Goal: Task Accomplishment & Management: Manage account settings

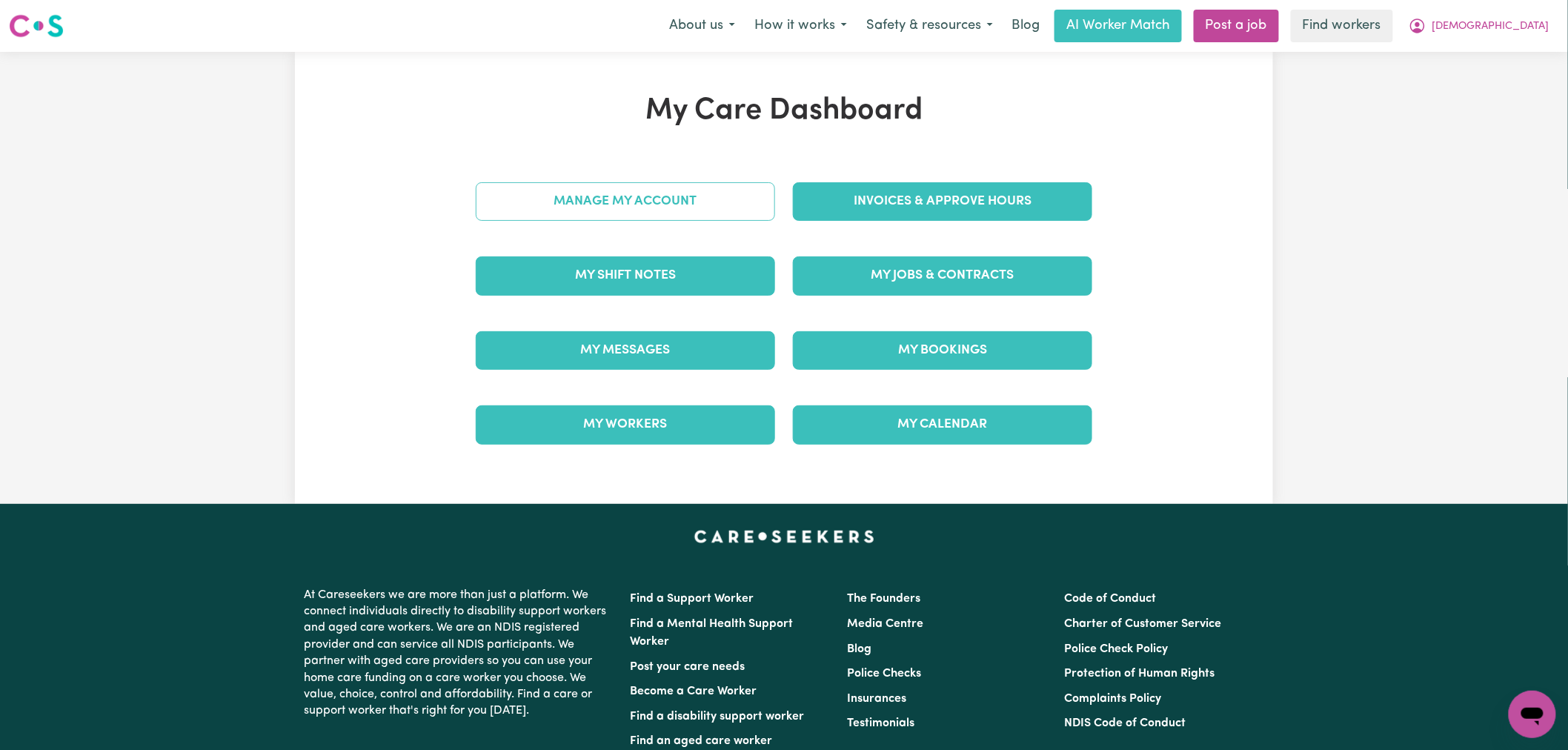
click at [707, 209] on link "Manage My Account" at bounding box center [625, 202] width 299 height 39
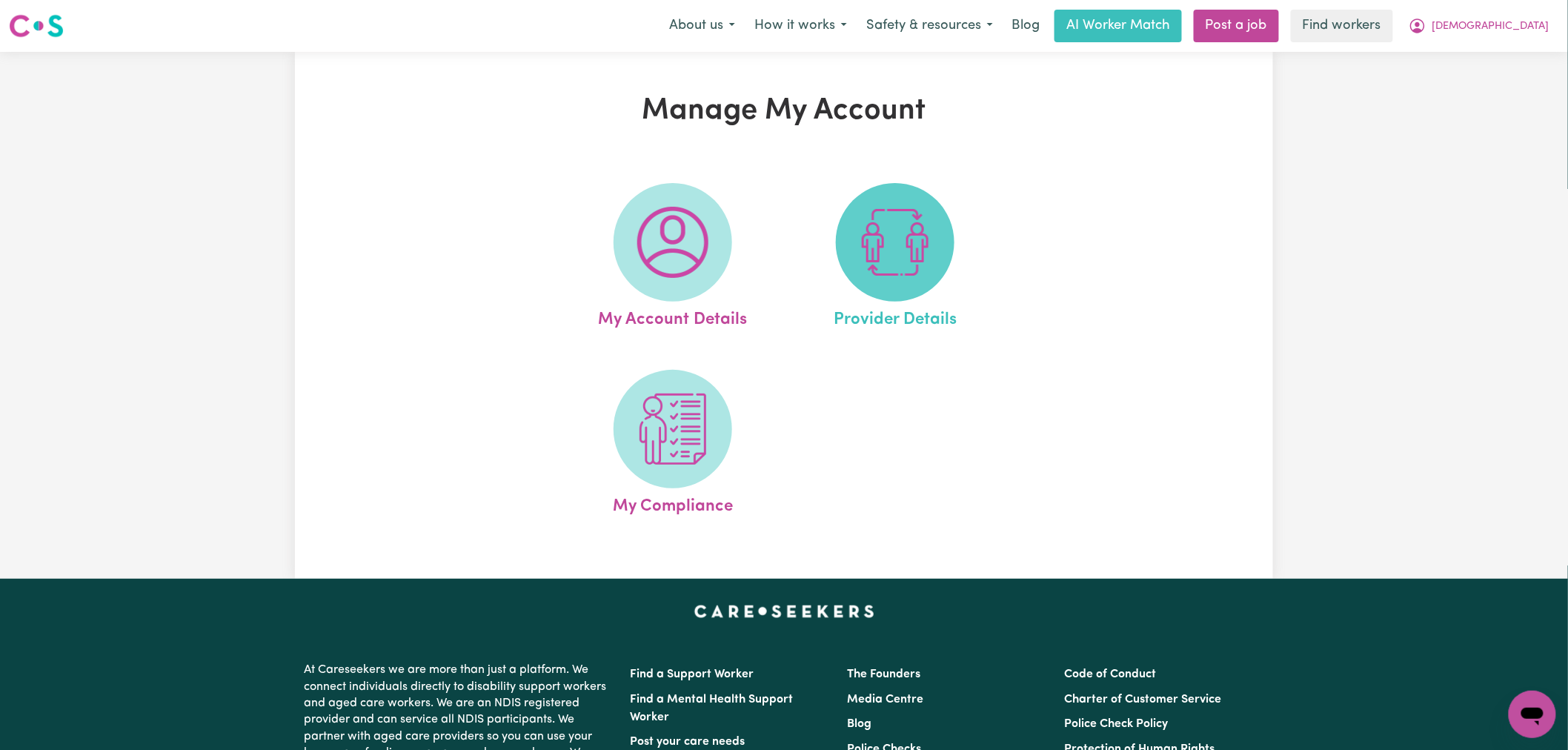
click at [849, 210] on span at bounding box center [895, 243] width 119 height 119
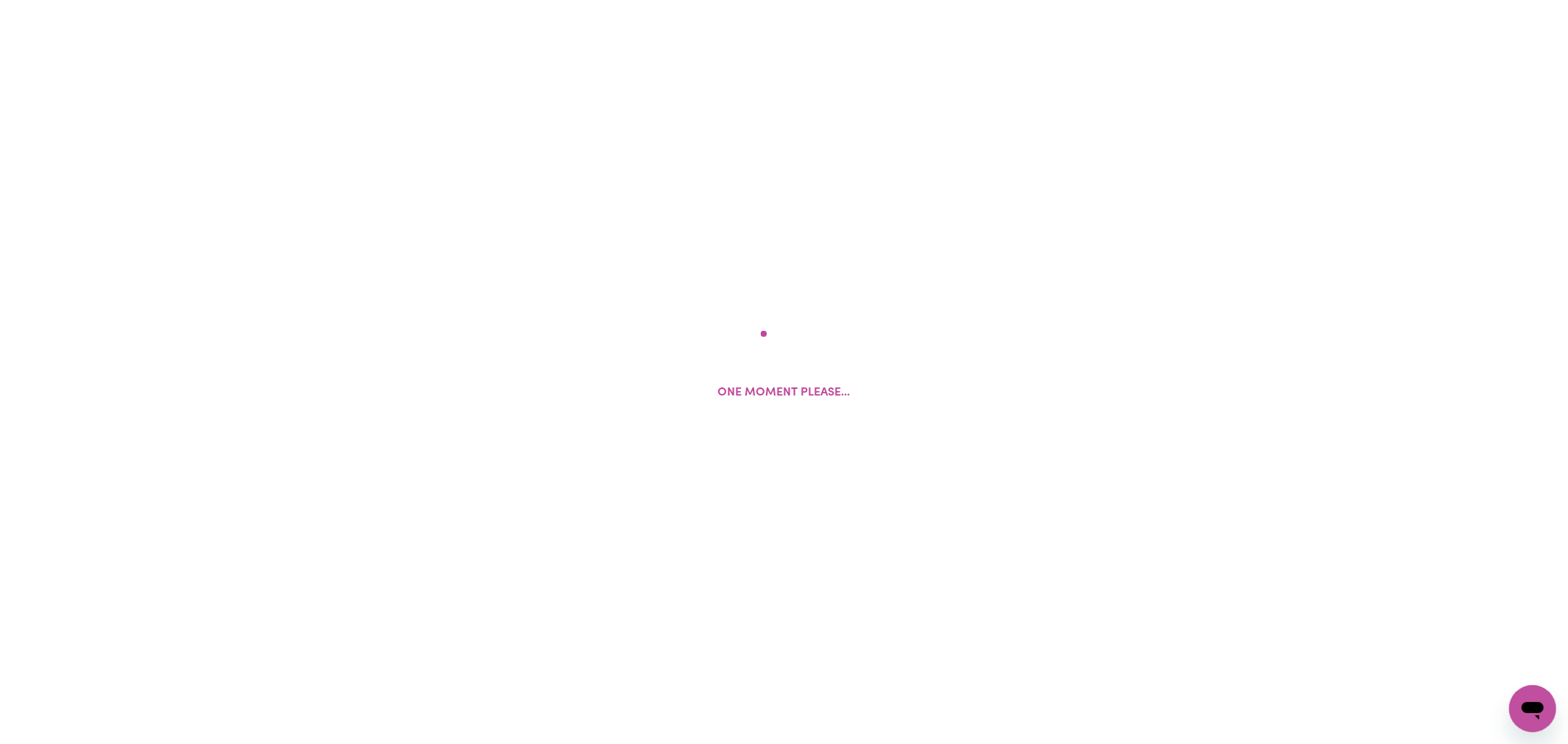
select select "NDIS_FUNDING_AGENCY_MANAGED"
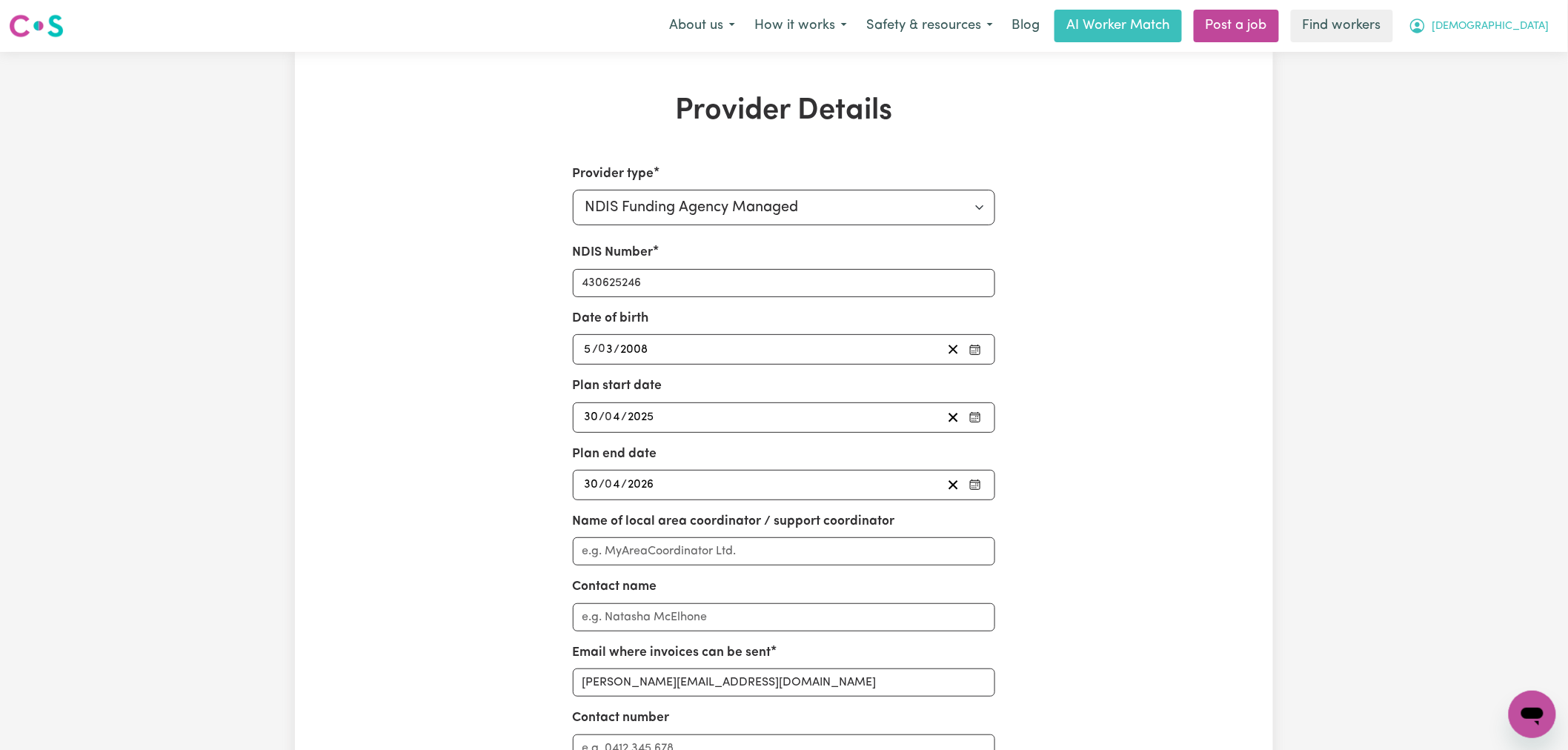
click at [1525, 20] on span "[DEMOGRAPHIC_DATA]" at bounding box center [1491, 26] width 117 height 16
click at [1508, 54] on link "My Dashboard" at bounding box center [1500, 57] width 117 height 28
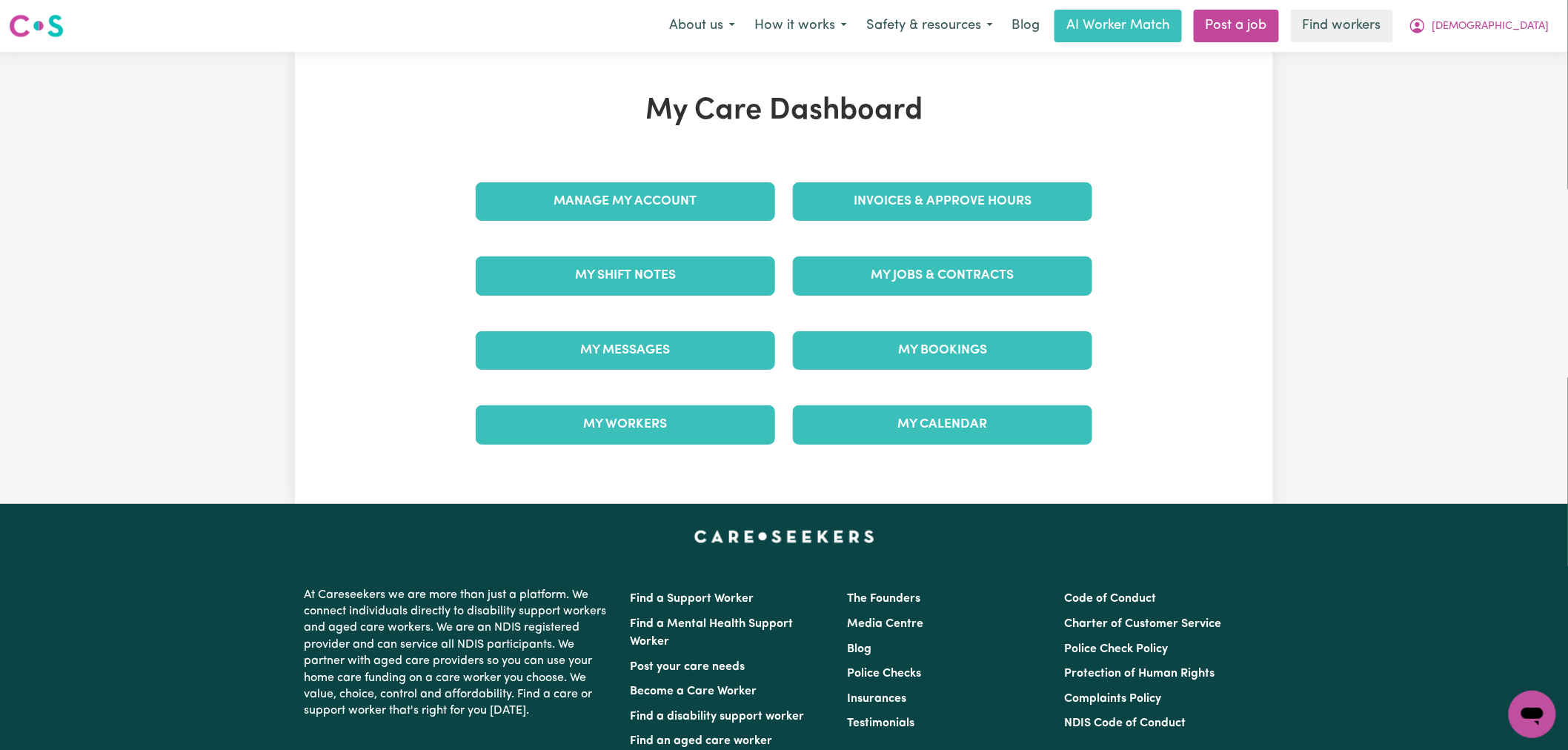
click at [908, 222] on div "Invoices & Approve Hours" at bounding box center [943, 202] width 317 height 74
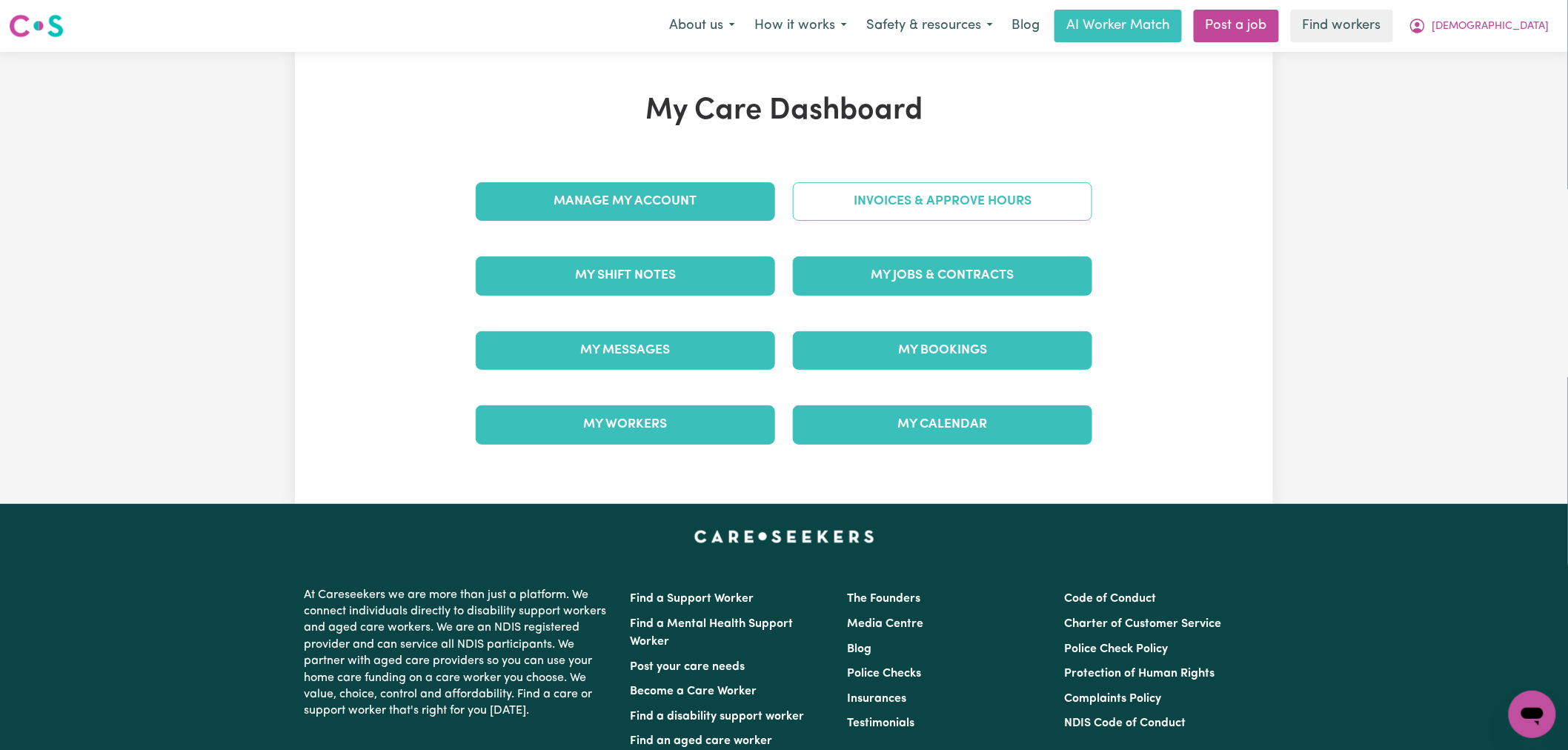
click at [914, 211] on link "Invoices & Approve Hours" at bounding box center [943, 202] width 299 height 39
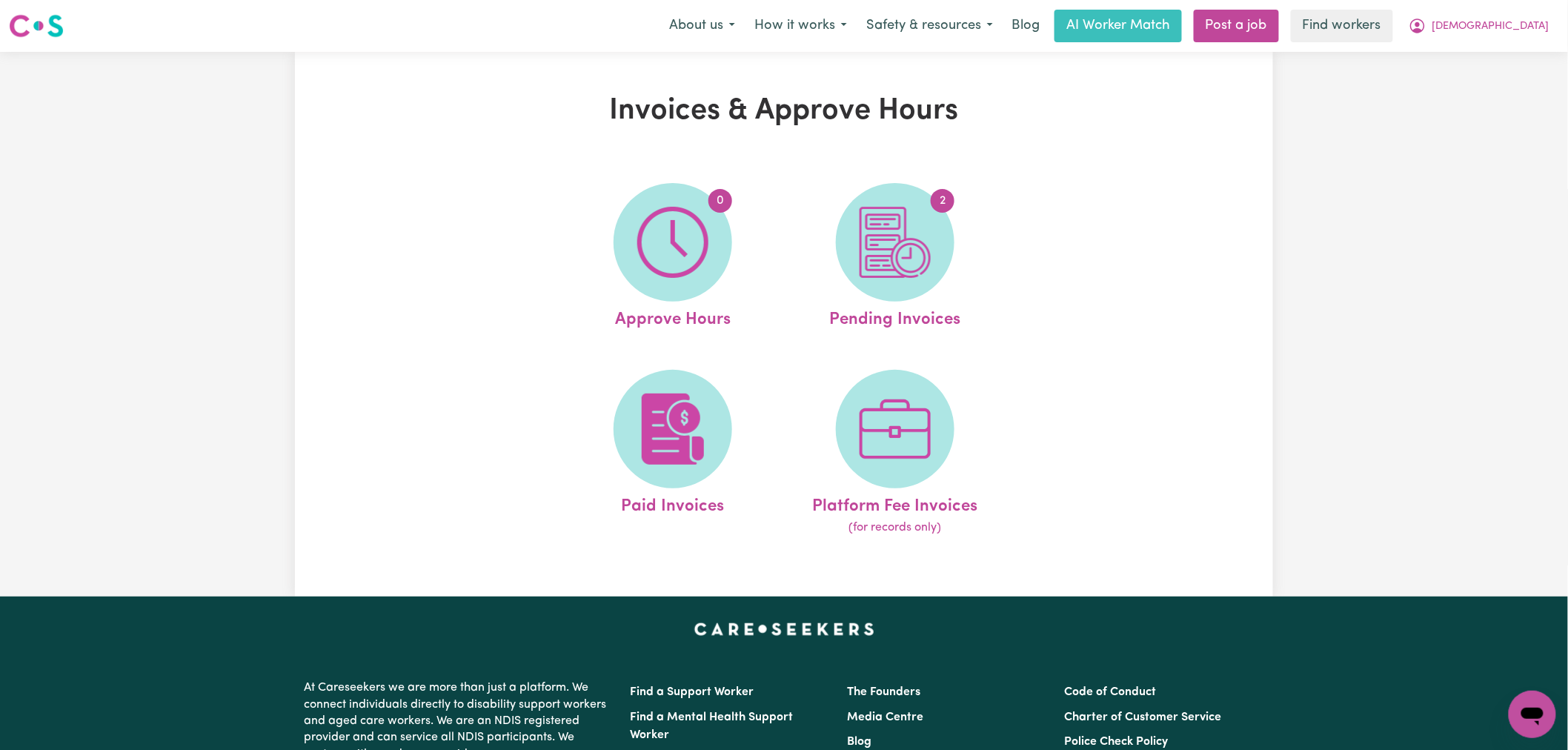
click at [914, 211] on img at bounding box center [895, 243] width 71 height 71
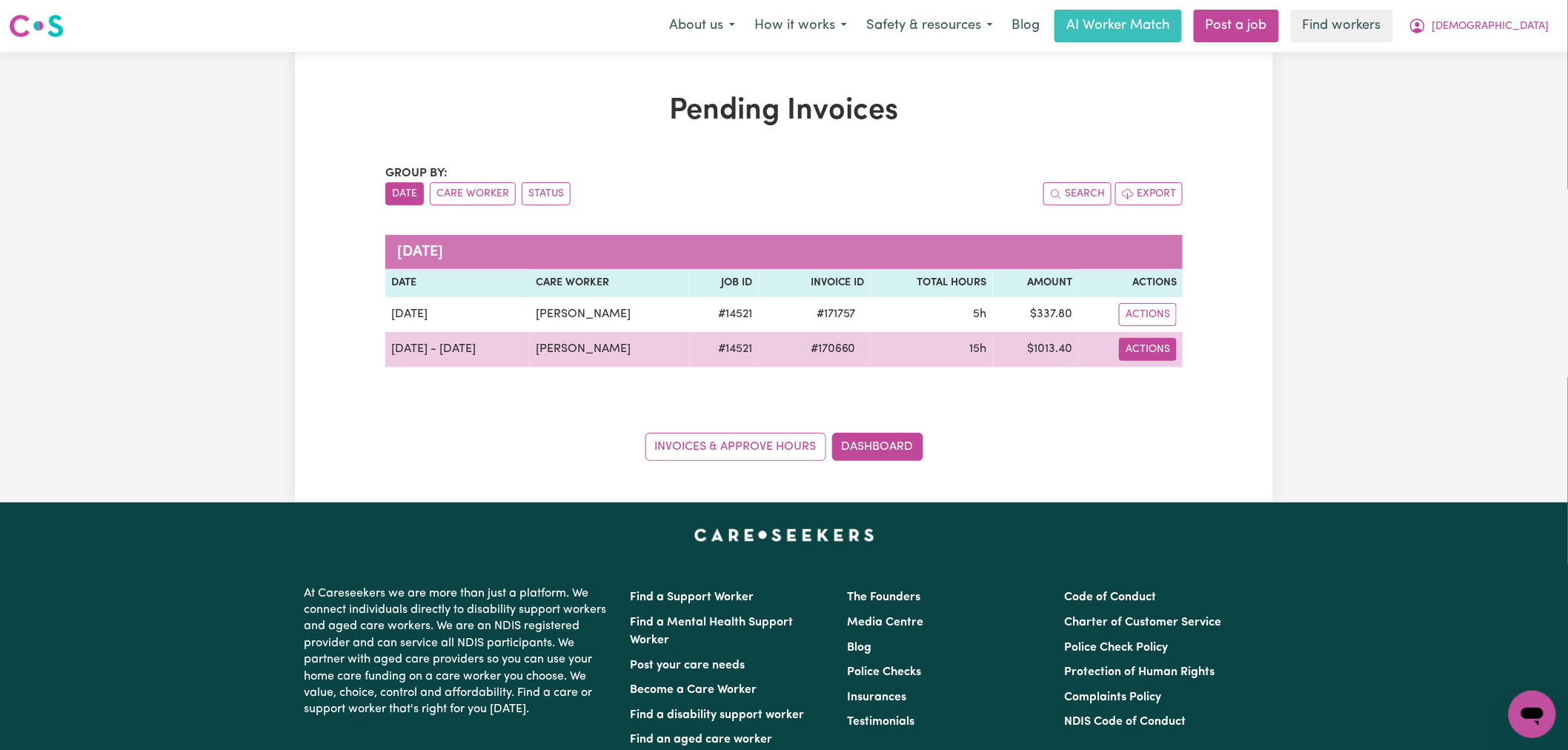
click at [1129, 352] on button "Actions" at bounding box center [1148, 349] width 58 height 23
click at [1179, 397] on link "Download Invoice" at bounding box center [1189, 384] width 136 height 30
click at [1147, 353] on button "Actions" at bounding box center [1148, 349] width 58 height 23
click at [1176, 385] on link "Download Invoice" at bounding box center [1189, 384] width 136 height 30
drag, startPoint x: 849, startPoint y: 349, endPoint x: 804, endPoint y: 349, distance: 45.0
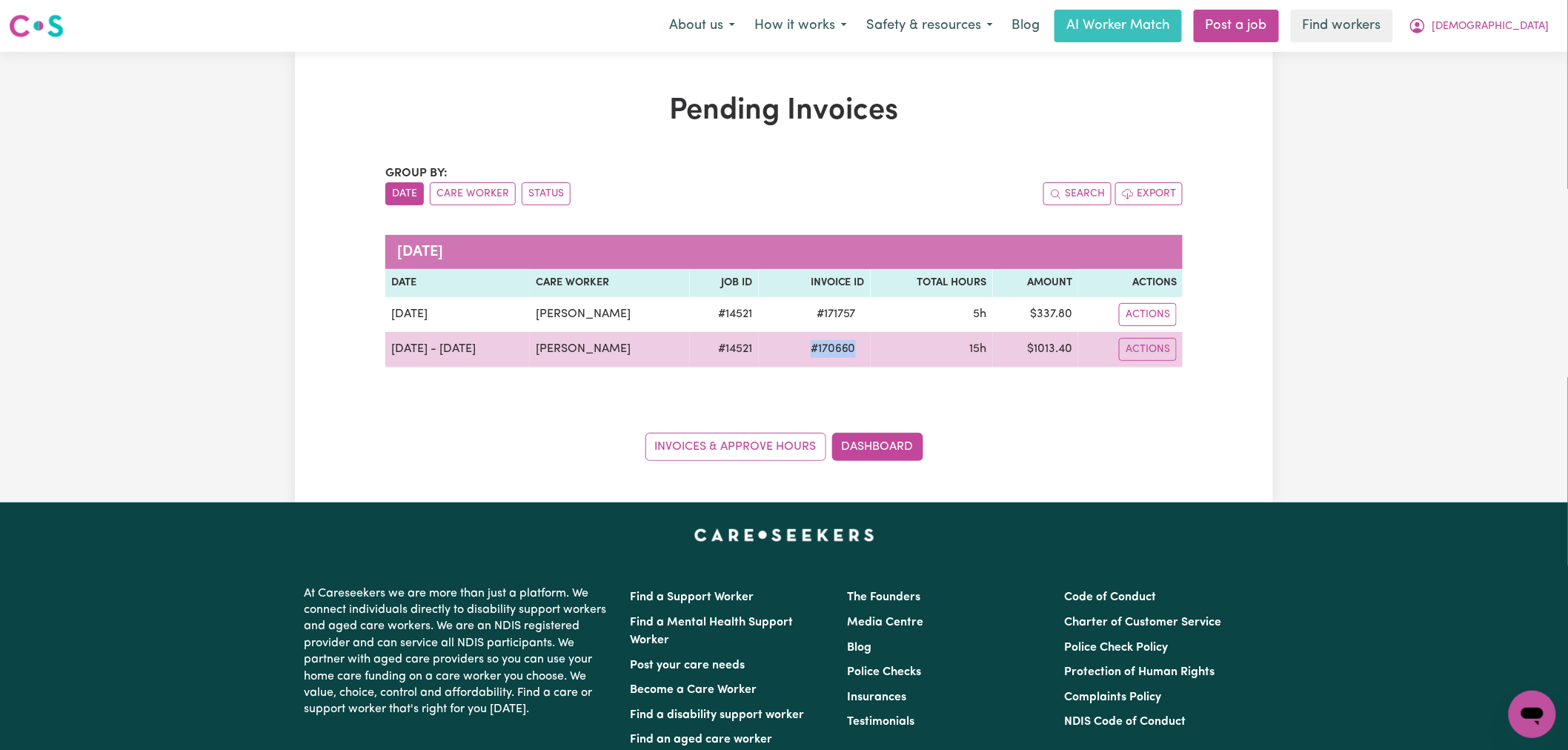
click at [804, 349] on span "# 170660" at bounding box center [833, 349] width 63 height 18
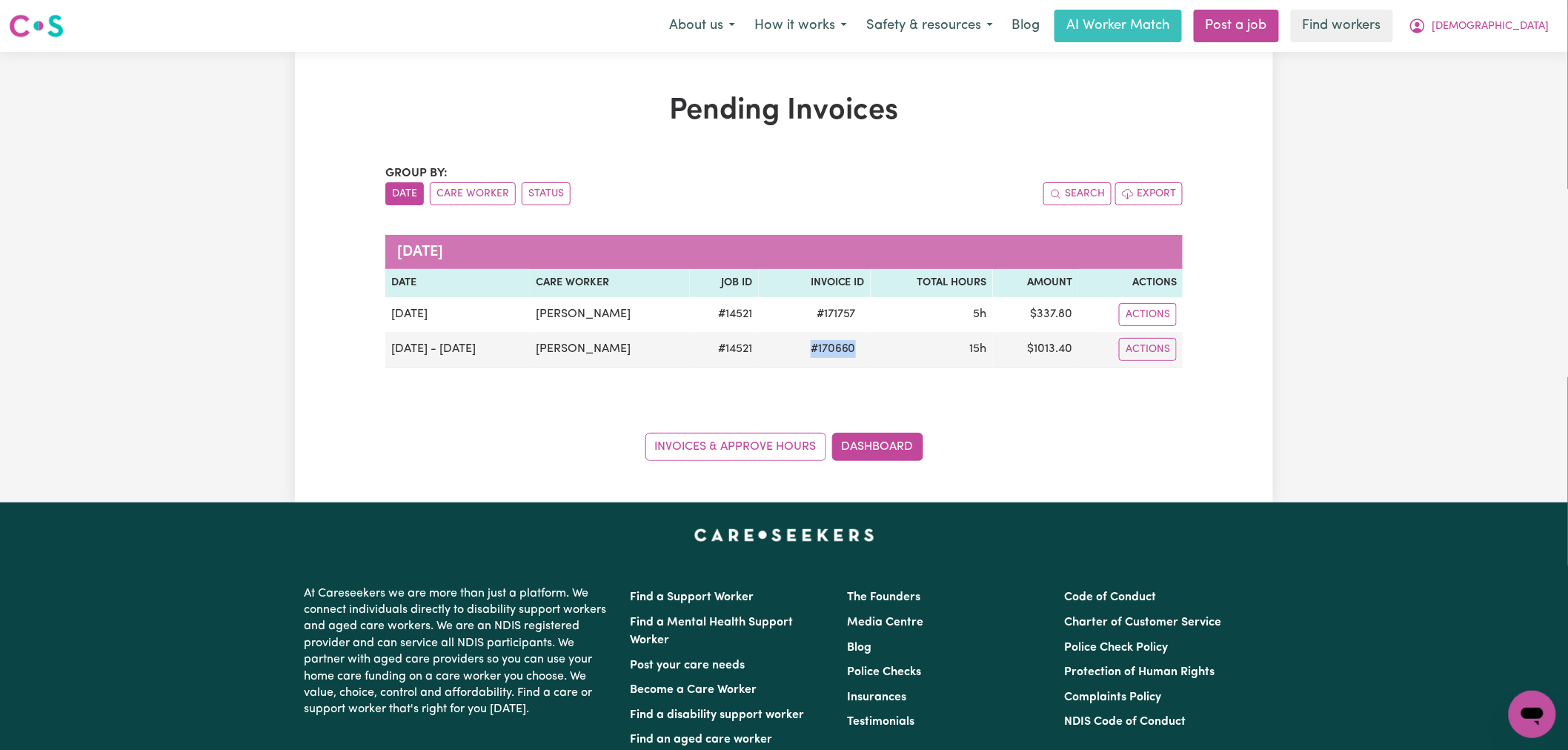
copy span "# 170660"
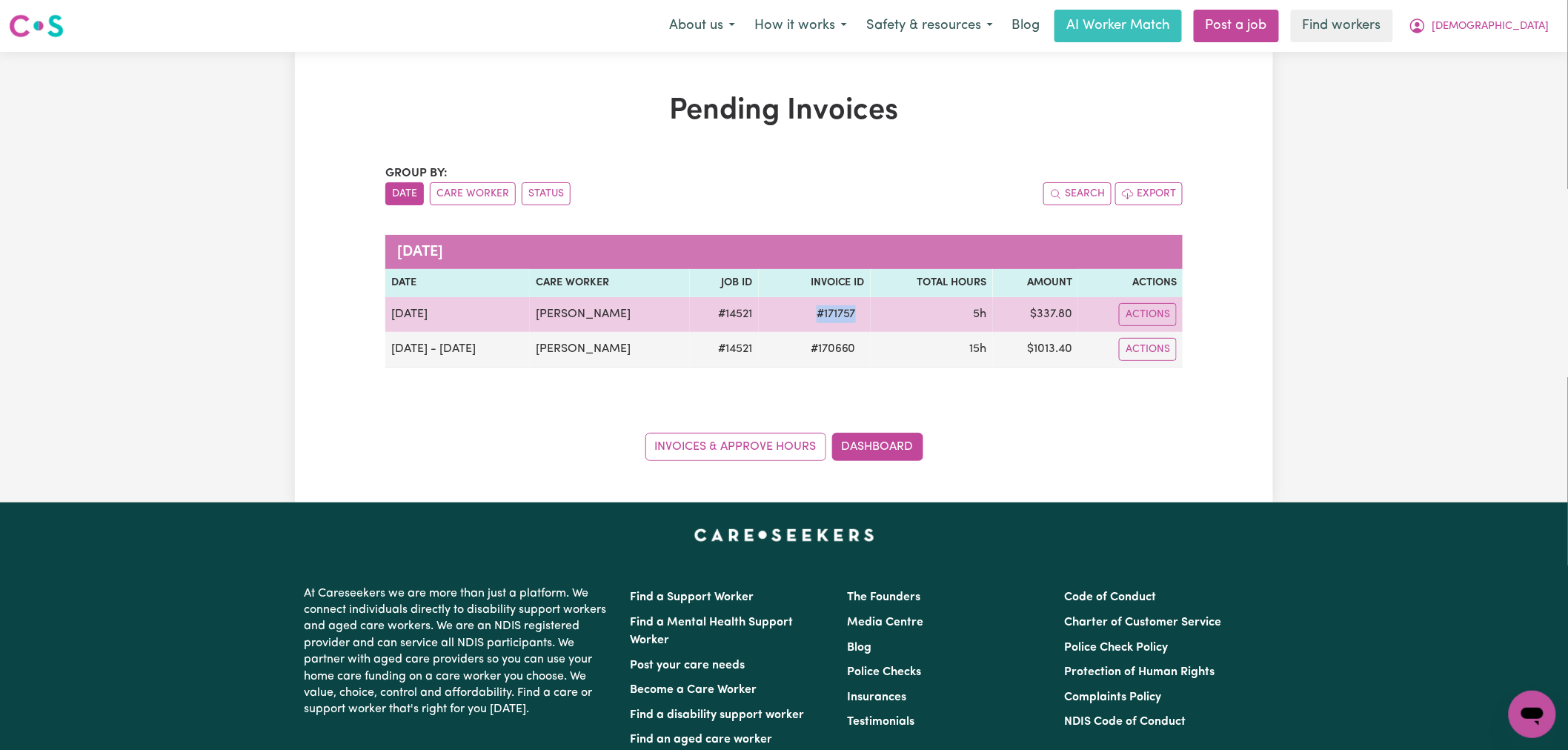
drag, startPoint x: 841, startPoint y: 314, endPoint x: 782, endPoint y: 312, distance: 59.0
click at [782, 312] on tr "[DATE] [PERSON_NAME] # 14521 # 171757 5h $ 337.80 Actions" at bounding box center [784, 314] width 797 height 35
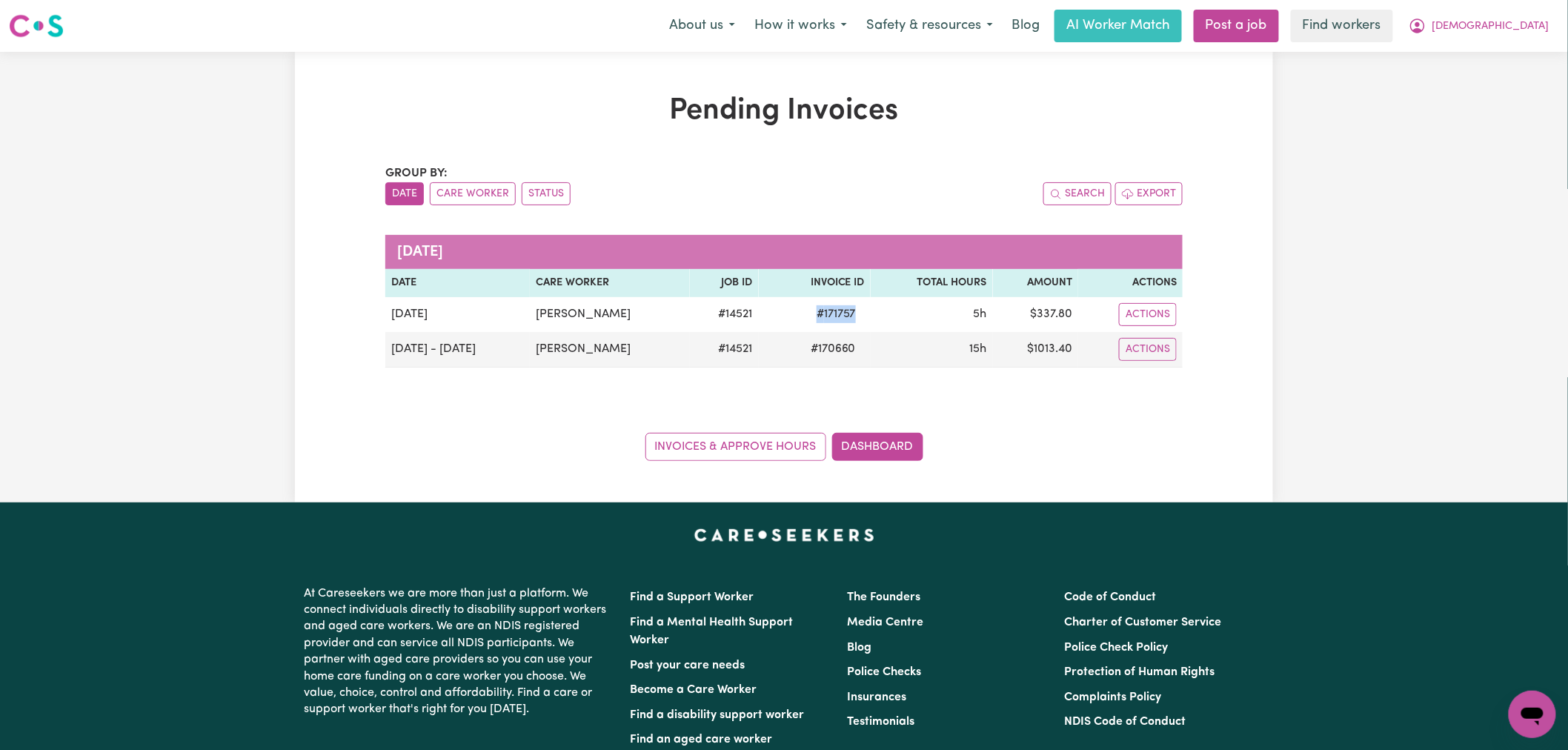
copy span "# 171757"
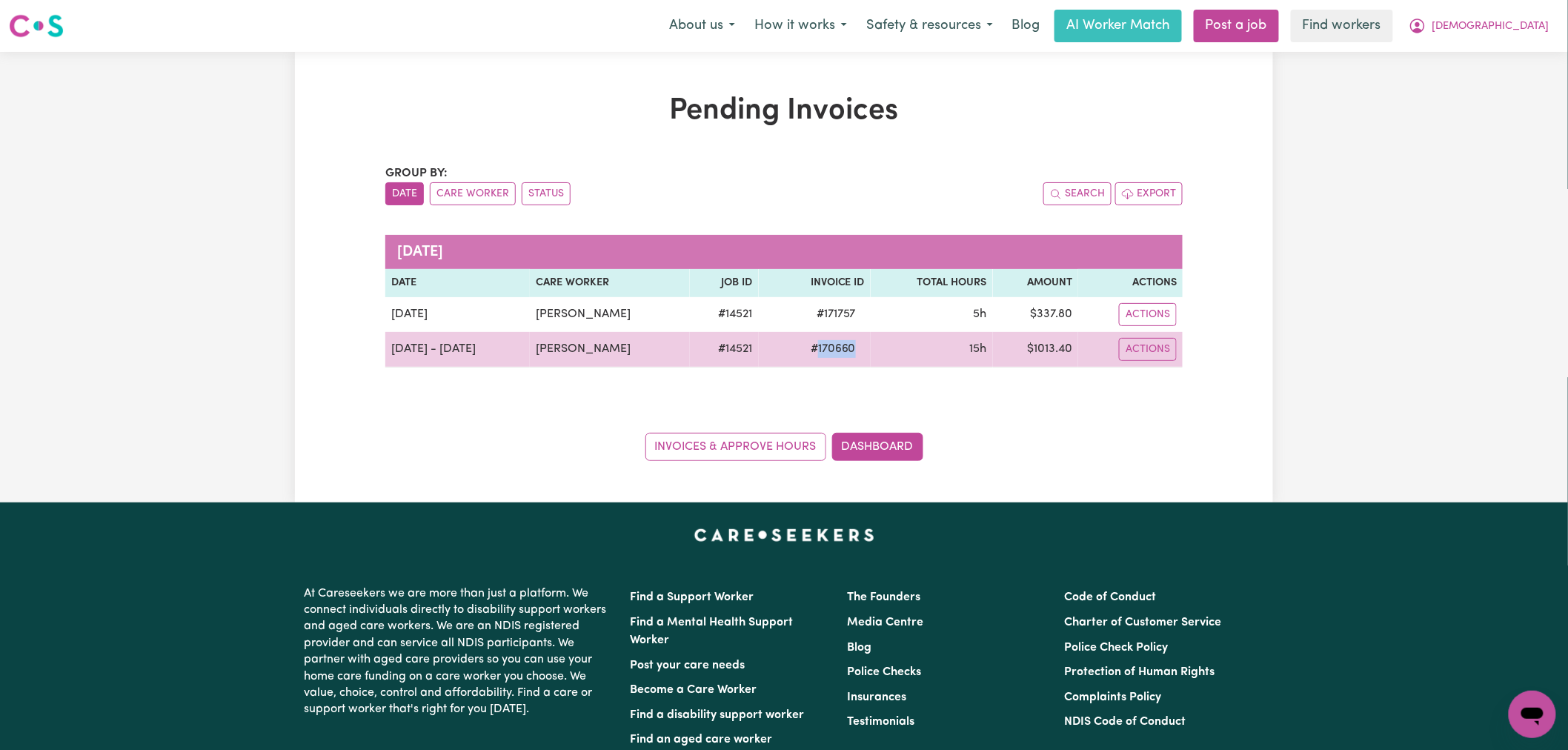
drag, startPoint x: 881, startPoint y: 356, endPoint x: 810, endPoint y: 352, distance: 71.1
click at [810, 352] on tr "[DATE] - [DATE] [PERSON_NAME] # 14521 # 170660 15h $ 1013.40 Actions Download I…" at bounding box center [784, 350] width 797 height 35
copy span "170660"
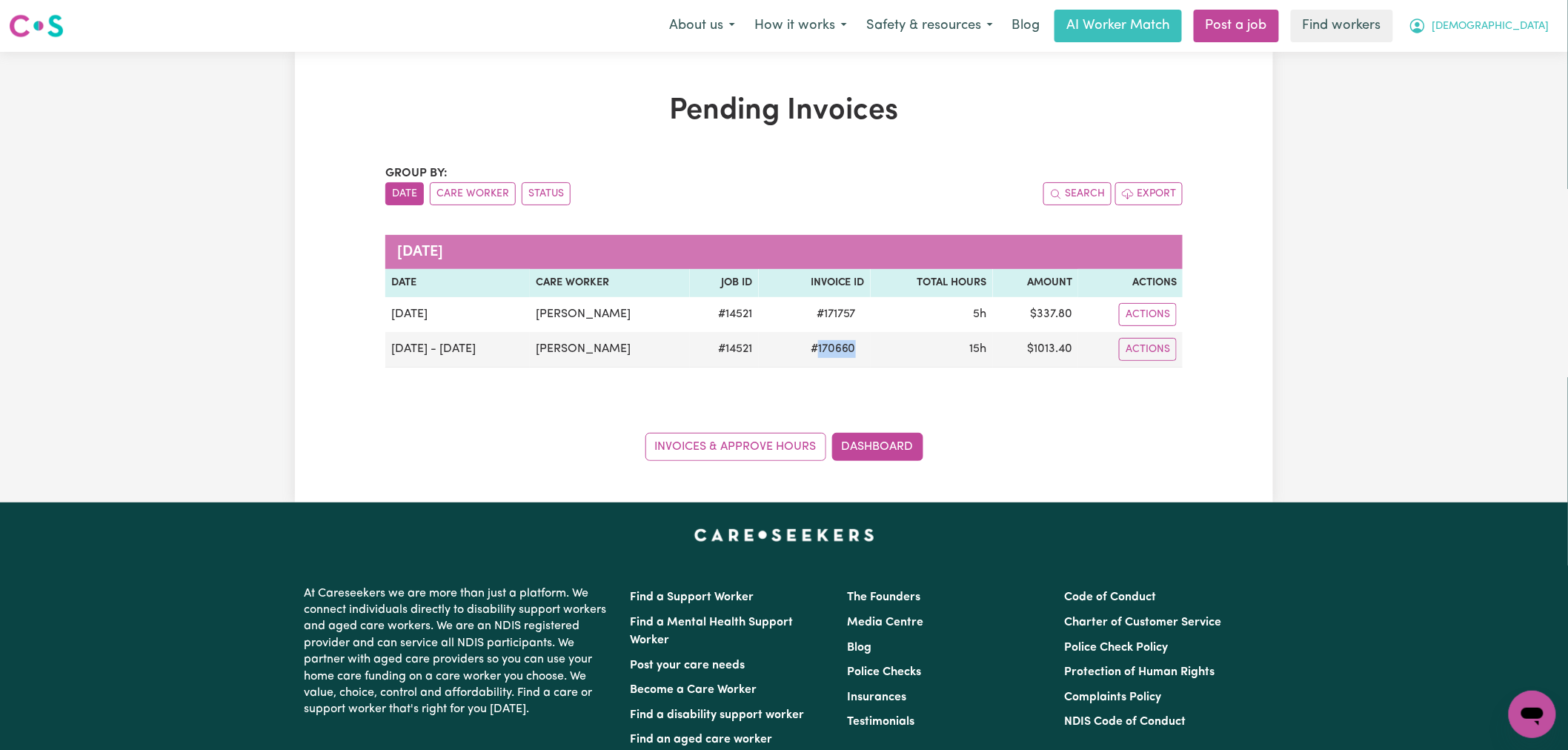
click at [1420, 26] on icon "My Account" at bounding box center [1418, 25] width 5 height 5
click at [1499, 59] on link "My Dashboard" at bounding box center [1500, 57] width 117 height 28
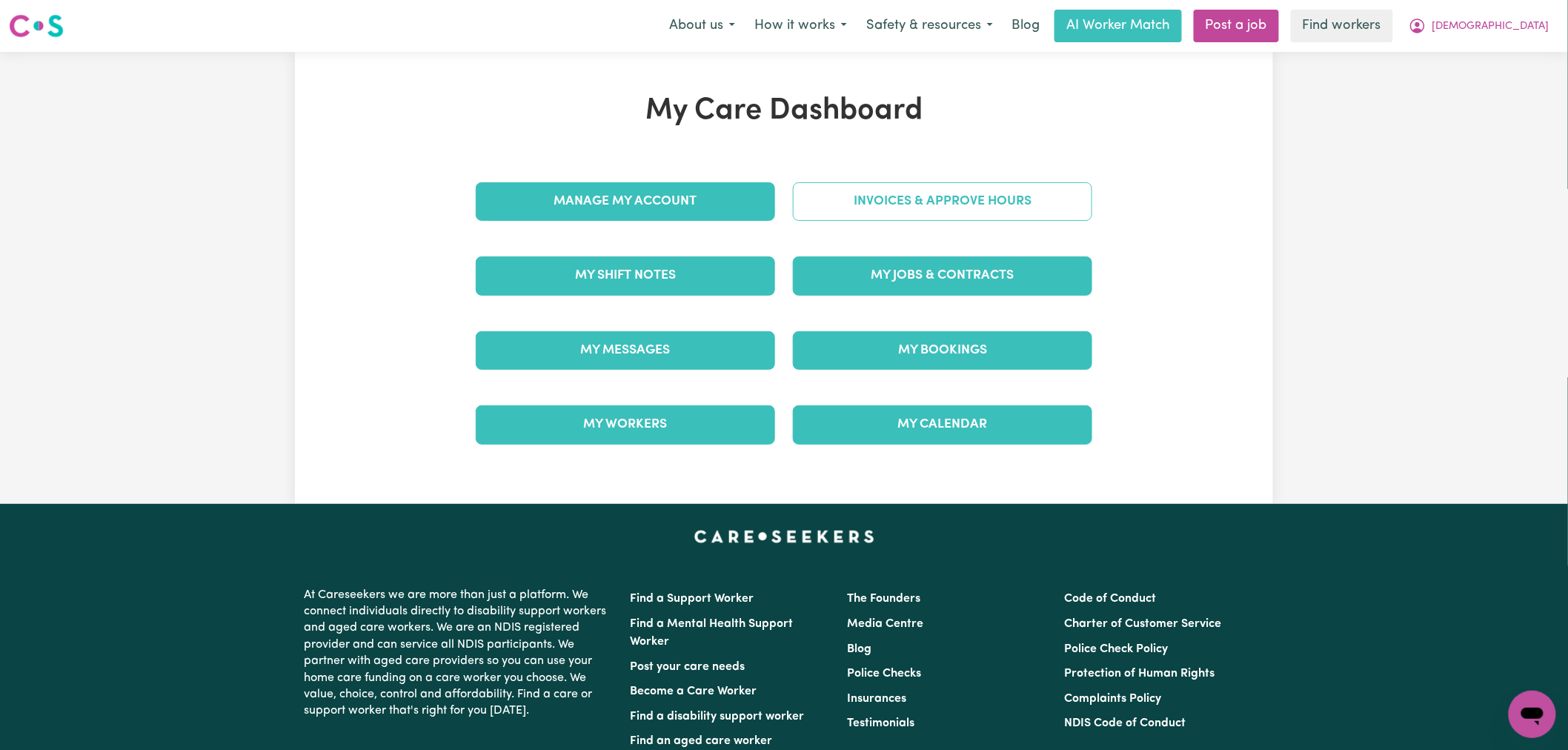
click at [905, 213] on link "Invoices & Approve Hours" at bounding box center [943, 202] width 299 height 39
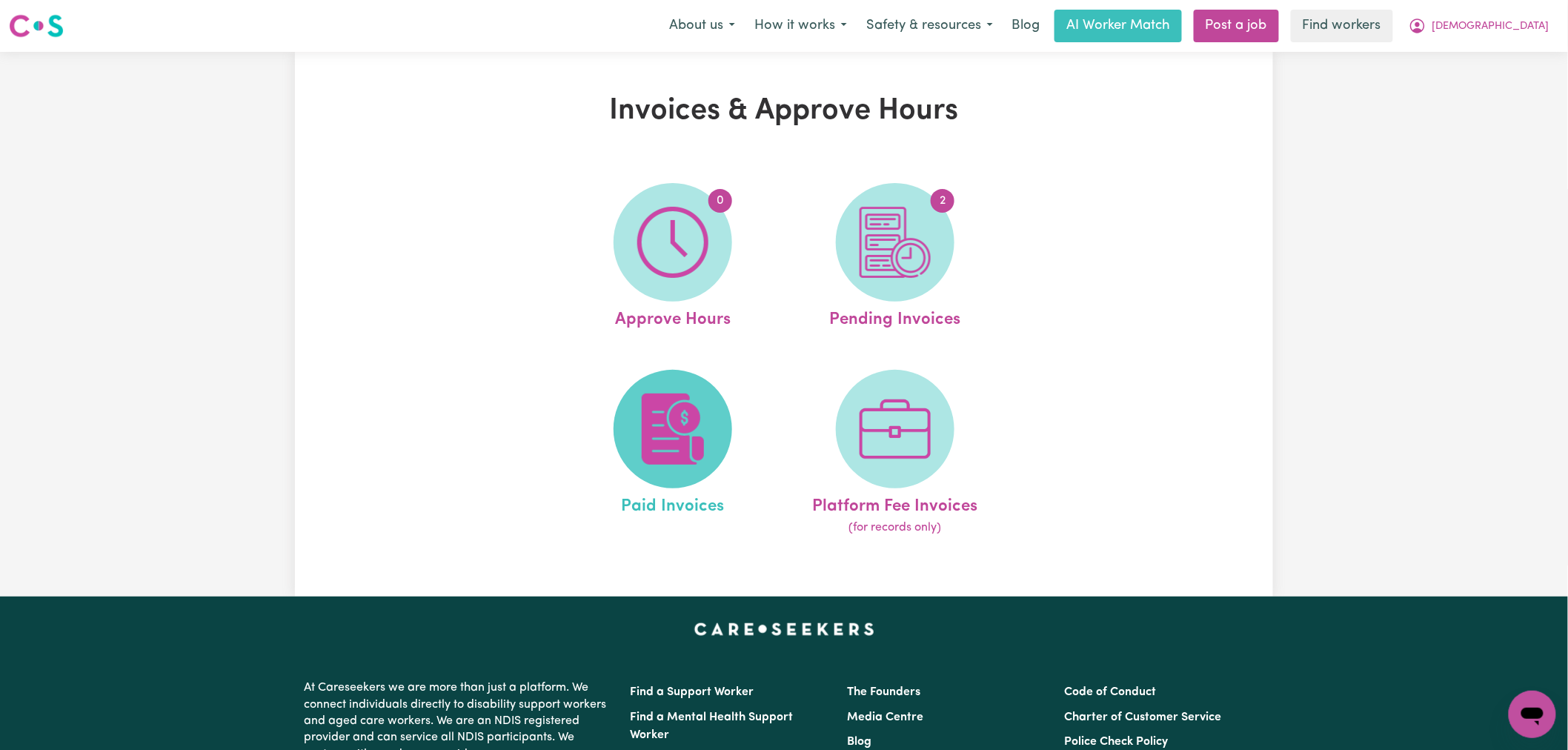
click at [691, 467] on span at bounding box center [673, 430] width 119 height 119
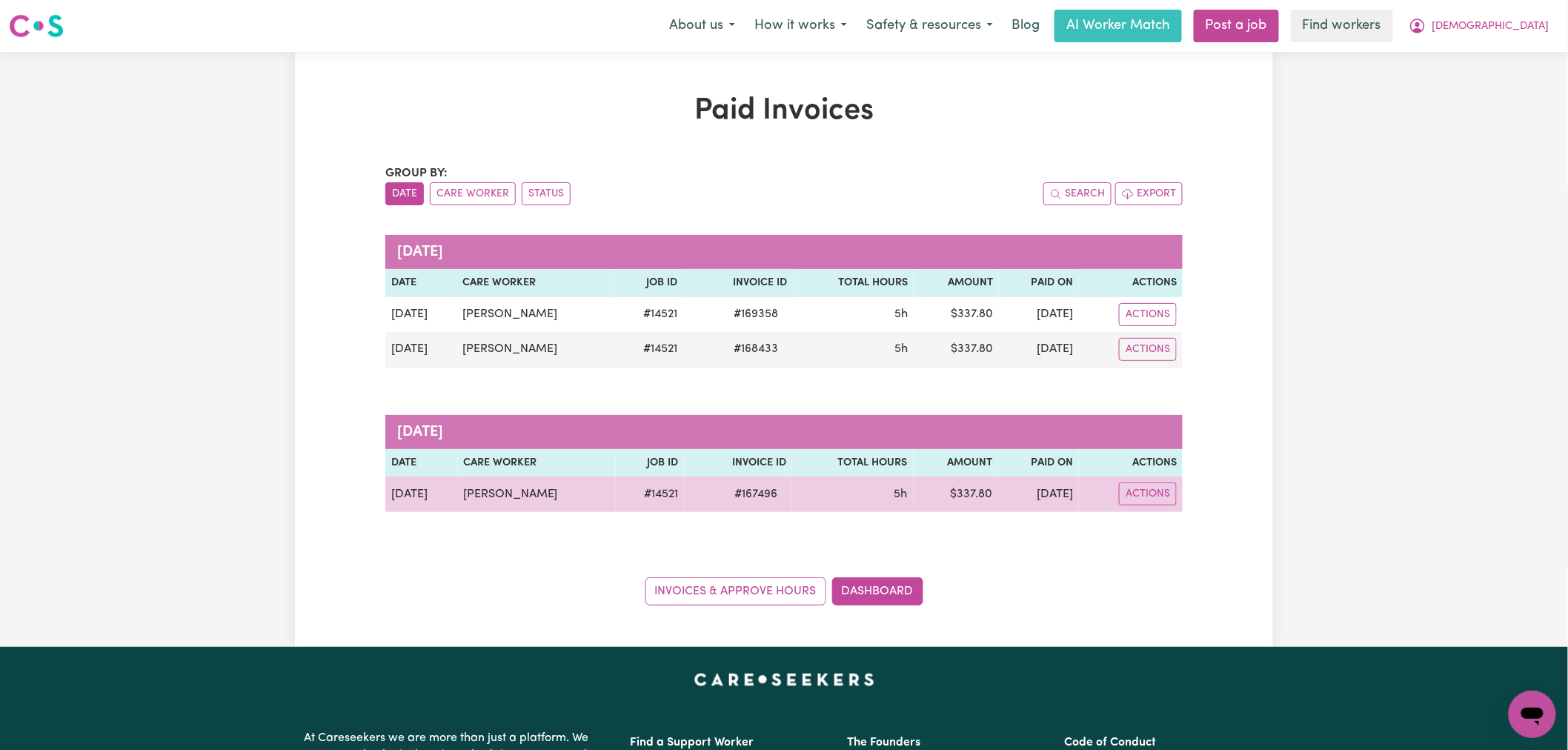
click at [726, 494] on span "# 167496" at bounding box center [756, 495] width 61 height 18
drag, startPoint x: 780, startPoint y: 490, endPoint x: 725, endPoint y: 492, distance: 55.0
click at [725, 492] on tr "[DATE] [PERSON_NAME] # 14521 # 167496 5h $ 337.80 [DATE] Actions" at bounding box center [784, 495] width 797 height 35
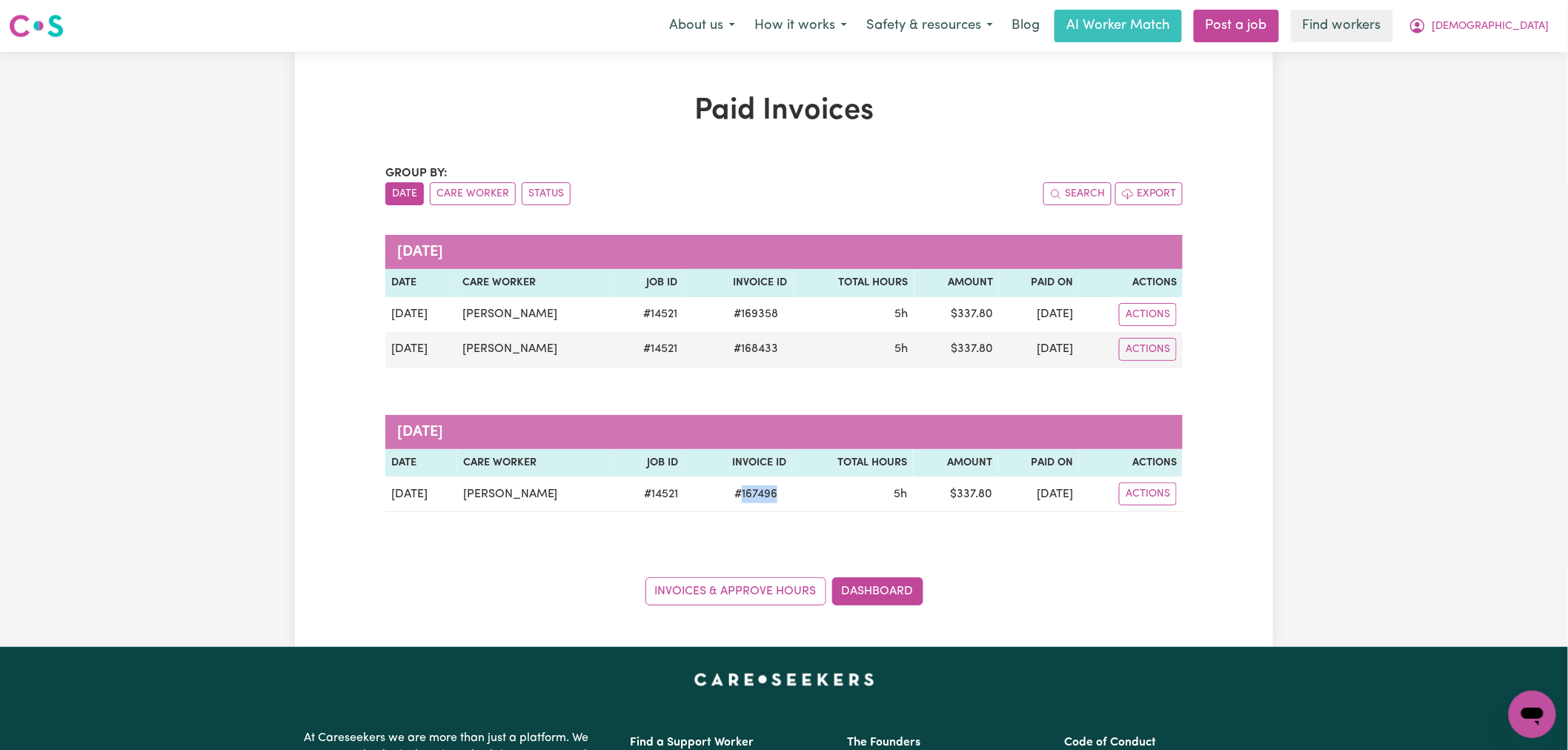
copy span "167496"
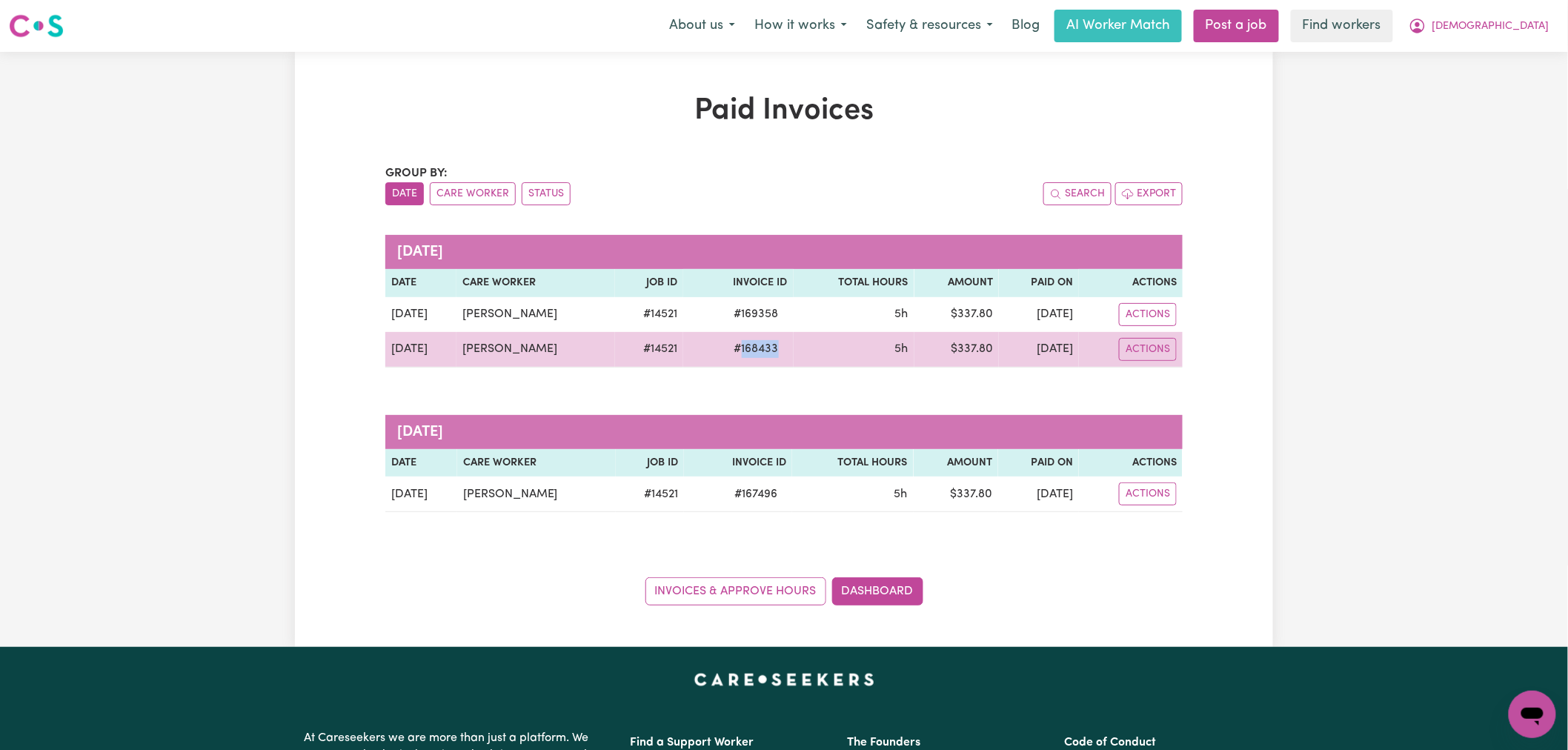
drag, startPoint x: 760, startPoint y: 344, endPoint x: 719, endPoint y: 345, distance: 41.0
click at [726, 345] on span "# 168433" at bounding box center [757, 349] width 63 height 18
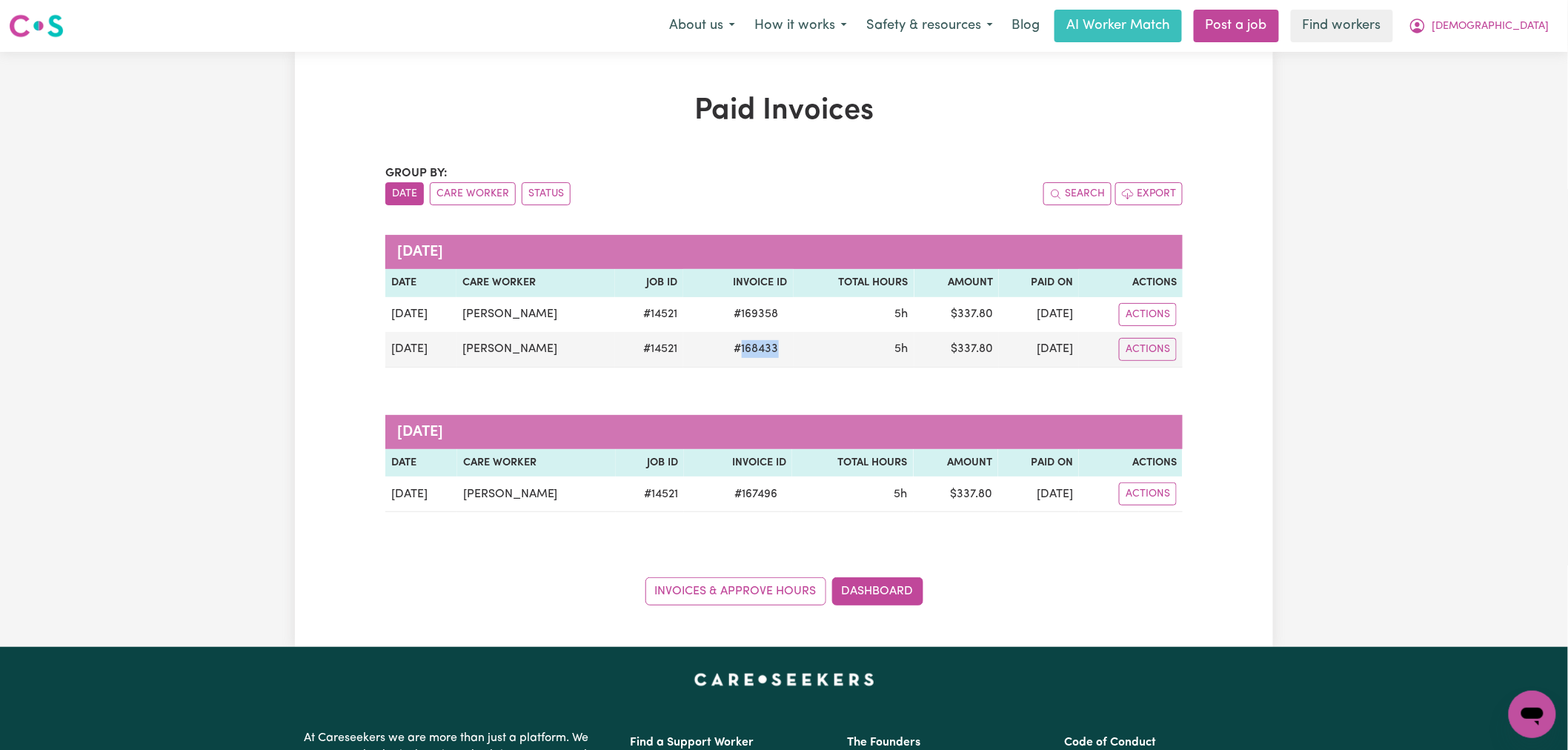
copy span "168433"
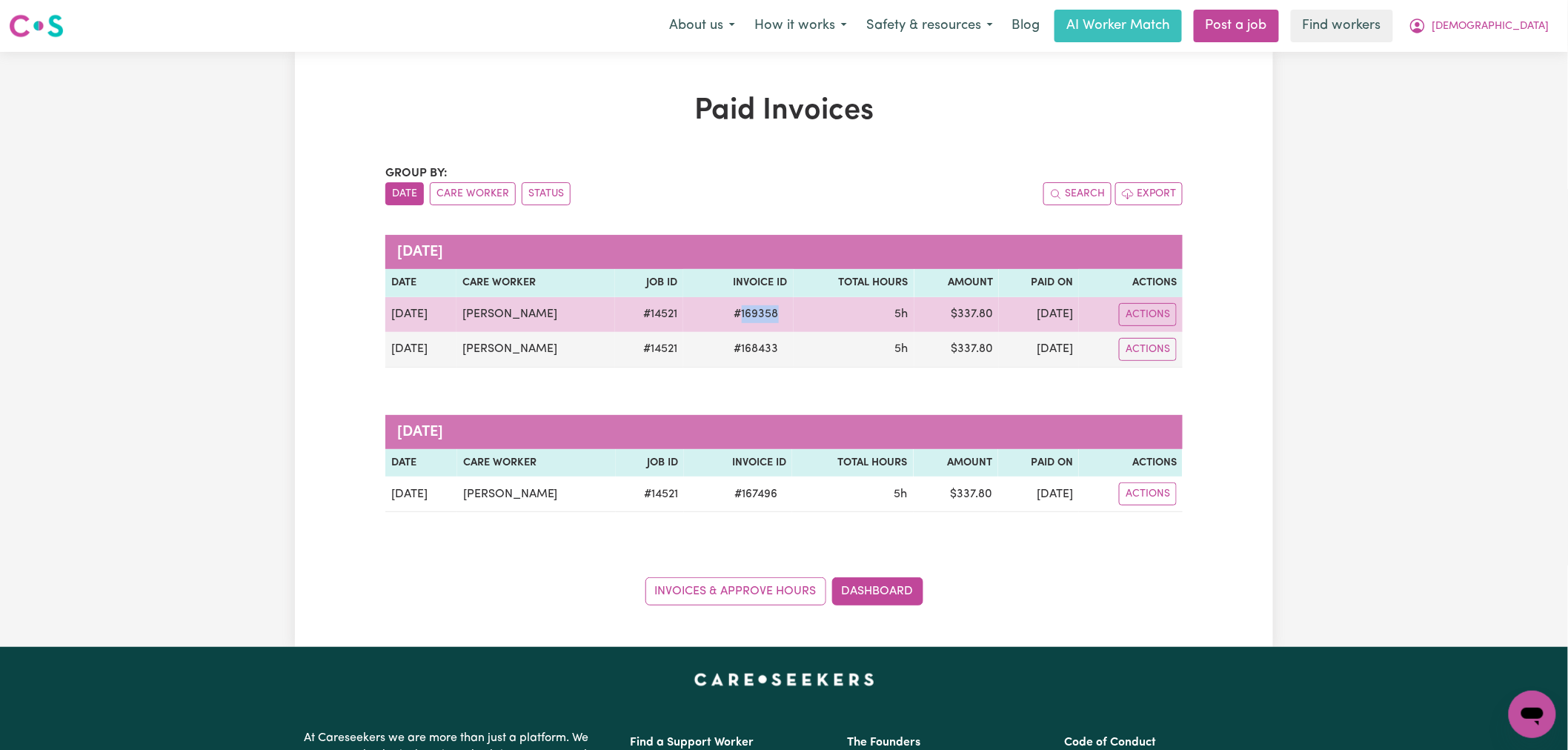
drag, startPoint x: 755, startPoint y: 314, endPoint x: 719, endPoint y: 313, distance: 36.0
click at [726, 313] on span "# 169358" at bounding box center [757, 314] width 63 height 18
copy span "169358"
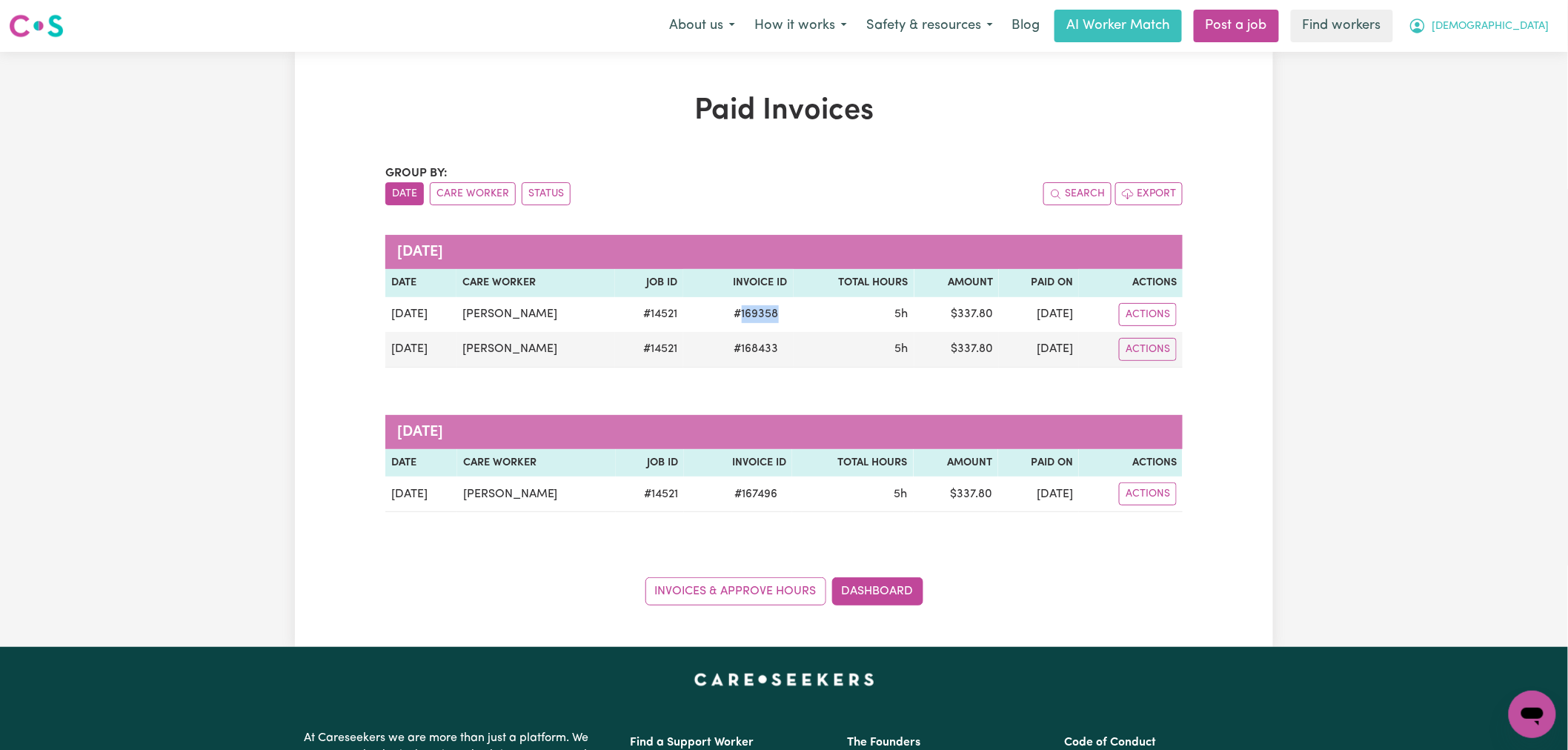
drag, startPoint x: 1510, startPoint y: 24, endPoint x: 1510, endPoint y: 41, distance: 17.0
click at [1510, 24] on span "[DEMOGRAPHIC_DATA]" at bounding box center [1491, 26] width 117 height 16
click at [1490, 83] on link "Logout" at bounding box center [1500, 85] width 117 height 28
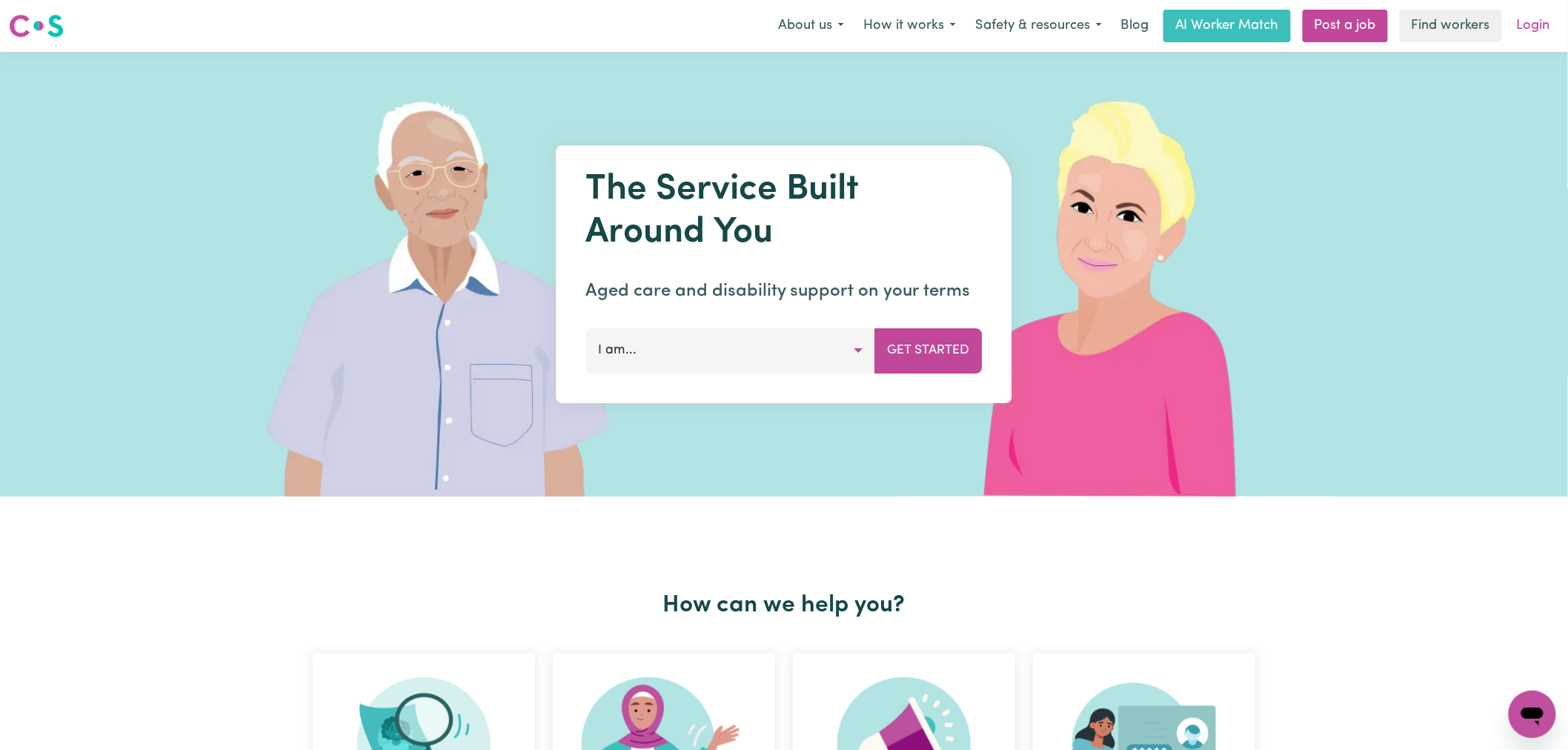
click at [1517, 34] on link "Login" at bounding box center [1533, 26] width 51 height 33
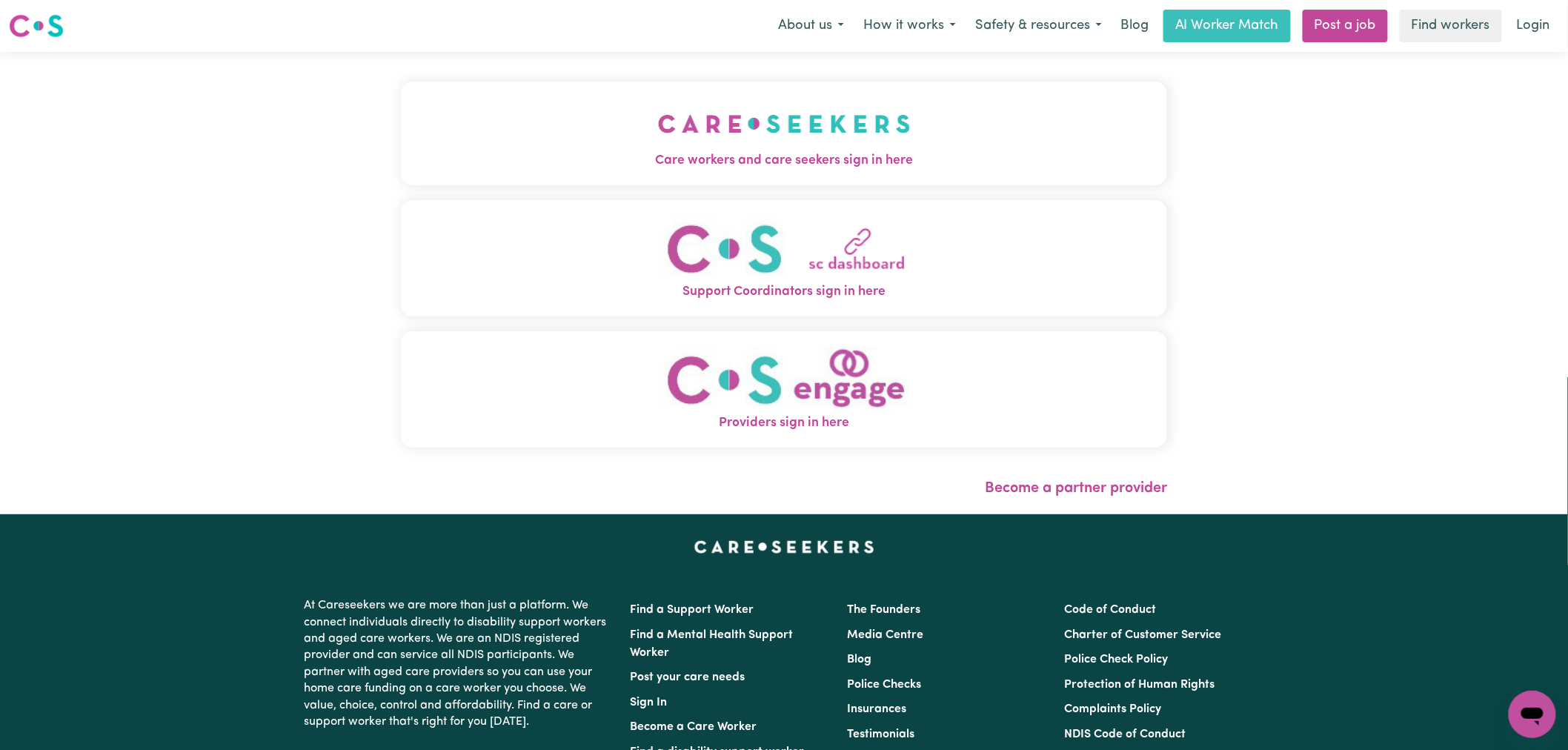
click at [633, 158] on span "Care workers and care seekers sign in here" at bounding box center [784, 161] width 766 height 19
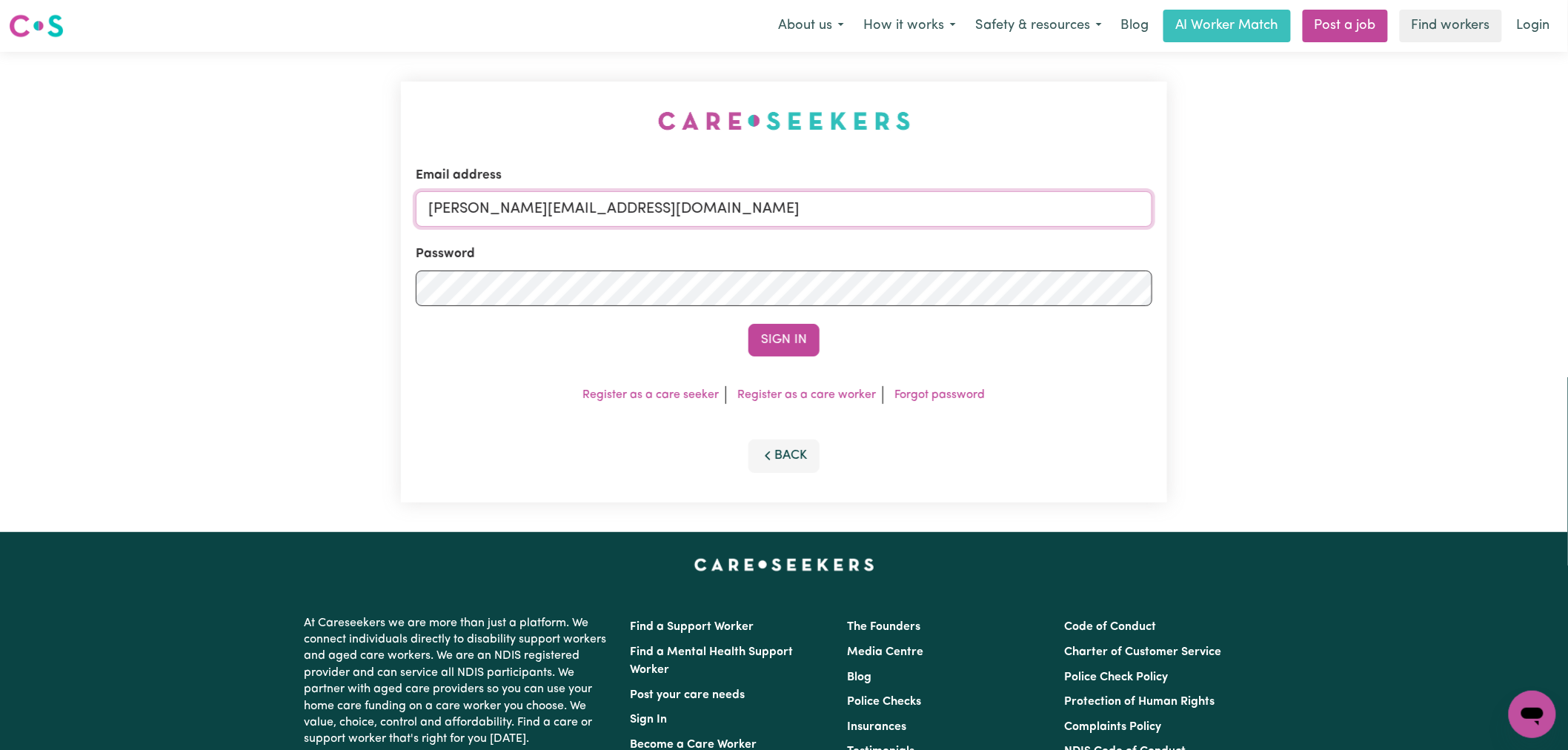
drag, startPoint x: 676, startPoint y: 216, endPoint x: 684, endPoint y: 226, distance: 12.8
click at [676, 216] on input "[PERSON_NAME][EMAIL_ADDRESS][DOMAIN_NAME]" at bounding box center [784, 209] width 736 height 35
drag, startPoint x: 795, startPoint y: 213, endPoint x: 507, endPoint y: 196, distance: 288.5
click at [507, 196] on input "[EMAIL_ADDRESS][DOMAIN_NAME]" at bounding box center [784, 209] width 736 height 35
type input "[EMAIL_ADDRESS][DOMAIN_NAME]"
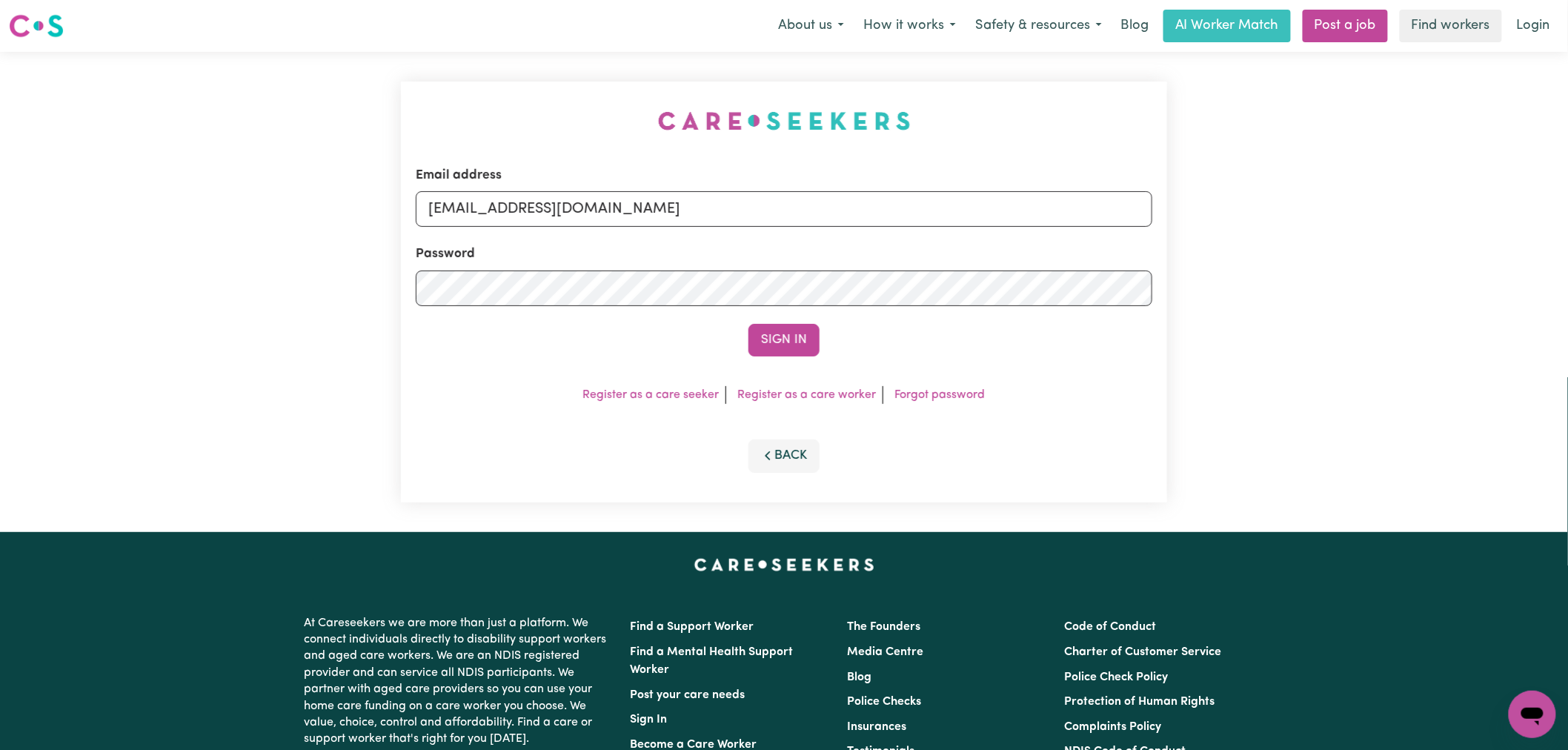
click at [748, 324] on button "Sign In" at bounding box center [784, 340] width 71 height 33
